Goal: Task Accomplishment & Management: Use online tool/utility

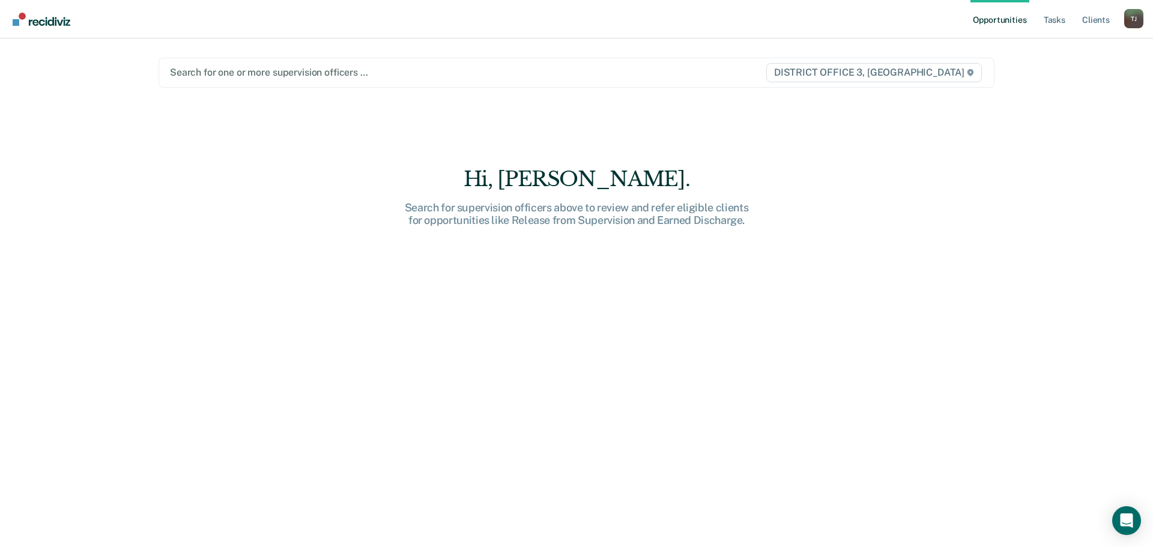
click at [252, 74] on div at bounding box center [454, 72] width 569 height 14
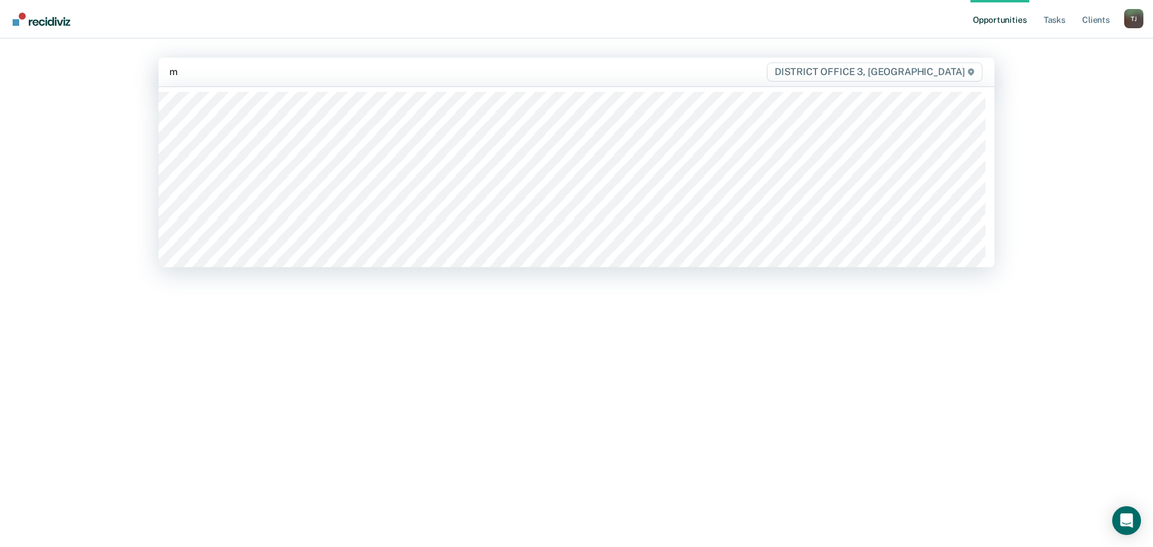
type input "ma"
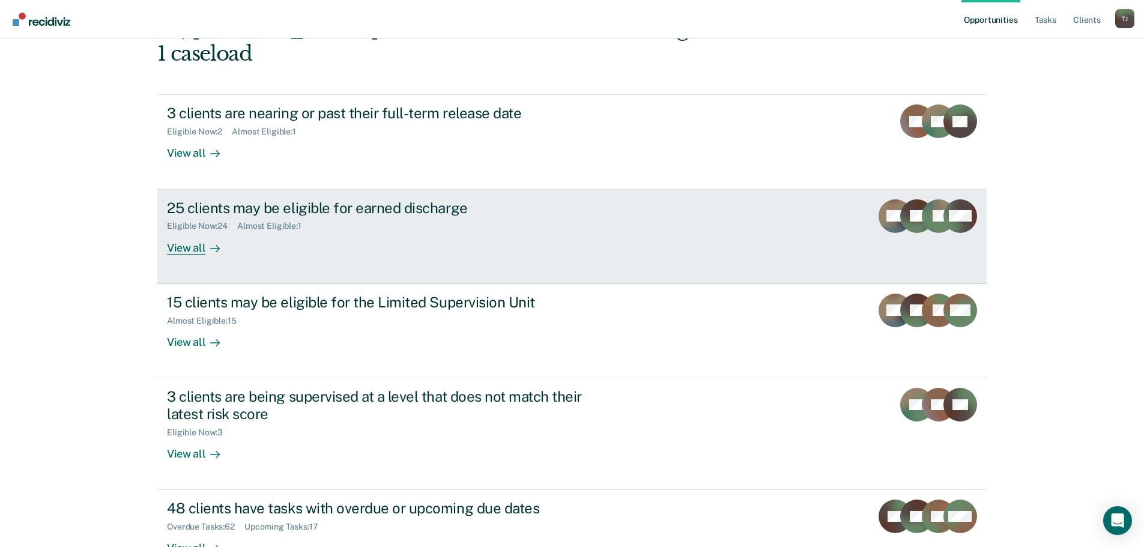
scroll to position [113, 0]
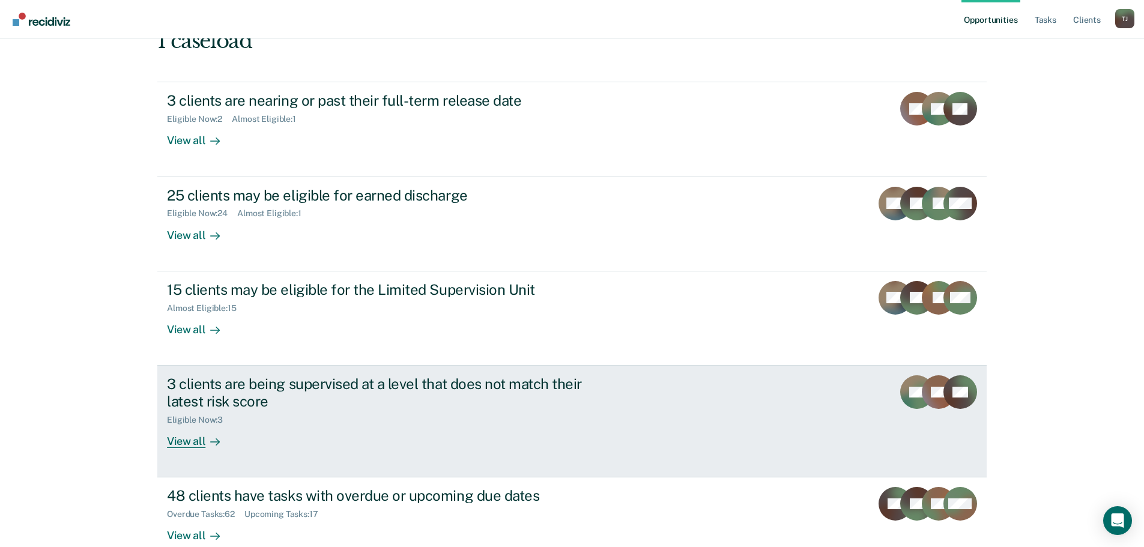
click at [193, 425] on div "View all" at bounding box center [200, 436] width 67 height 23
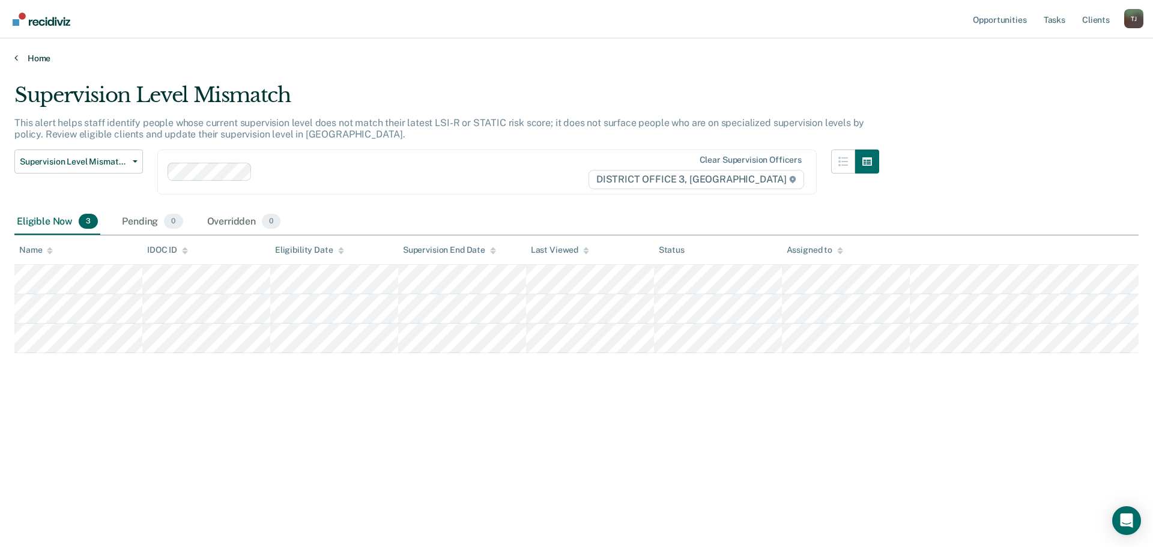
click at [20, 58] on link "Home" at bounding box center [576, 58] width 1125 height 11
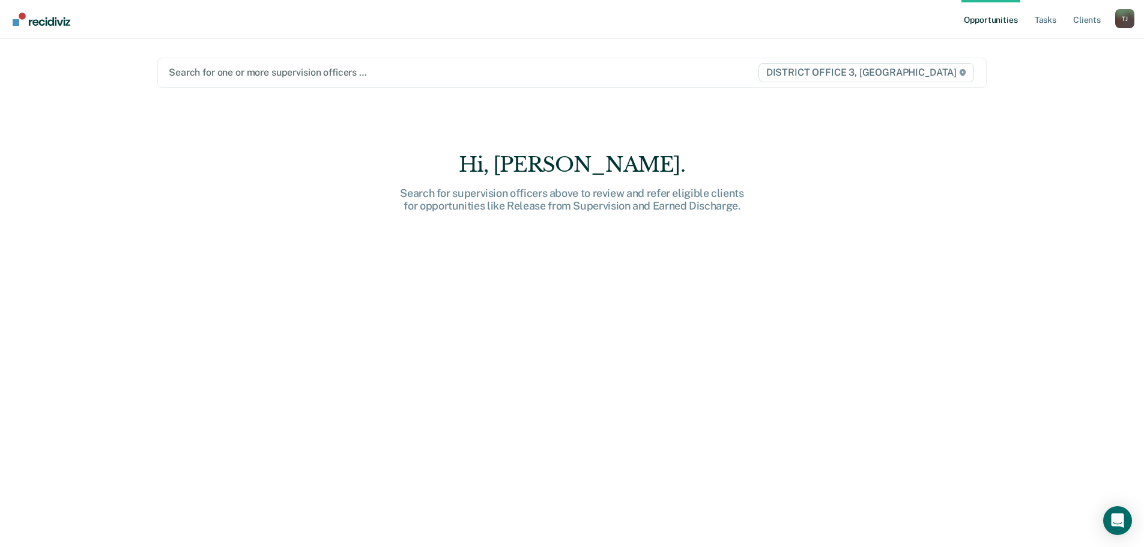
click at [212, 74] on div at bounding box center [451, 72] width 564 height 14
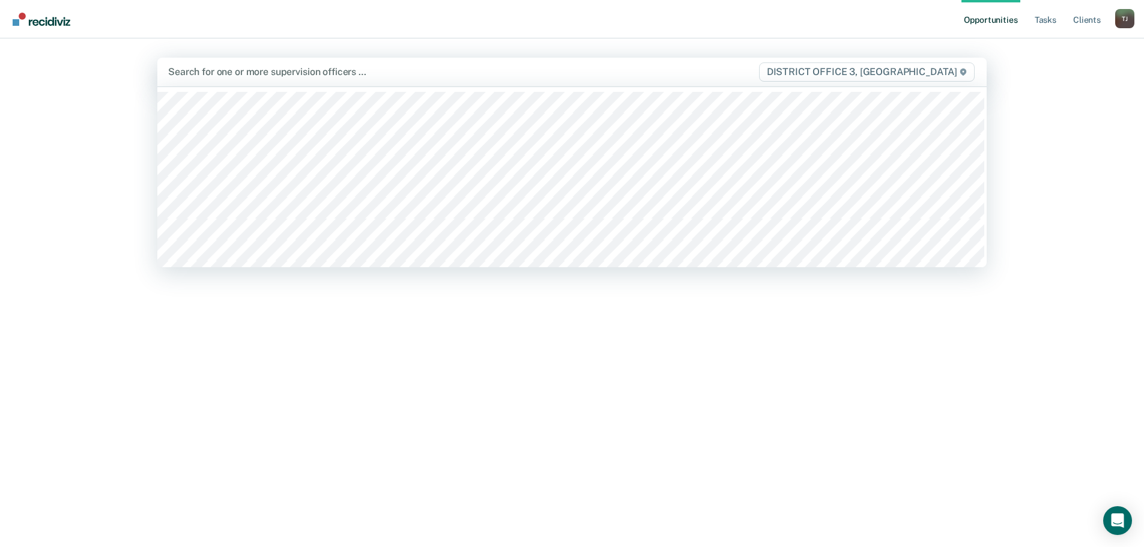
click at [295, 337] on div "Hi, Jamie. Search for supervision officers above to review and refer eligible c…" at bounding box center [572, 357] width 830 height 413
